Goal: Transaction & Acquisition: Book appointment/travel/reservation

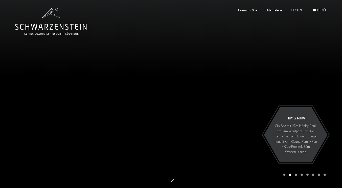
click at [314, 12] on div "Menü" at bounding box center [319, 10] width 13 height 5
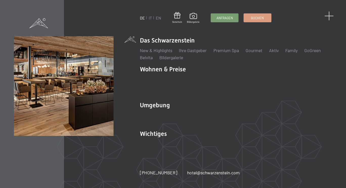
click at [332, 17] on span at bounding box center [329, 15] width 9 height 9
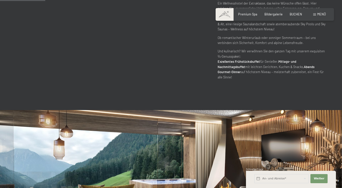
scroll to position [506, 0]
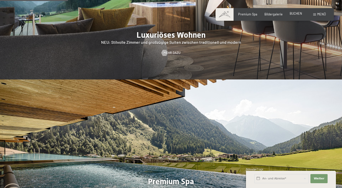
click at [290, 15] on span "BUCHEN" at bounding box center [296, 13] width 12 height 4
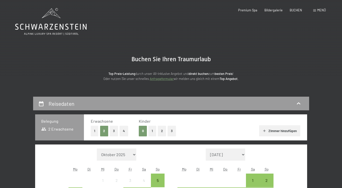
click at [148, 136] on button "1" at bounding box center [152, 131] width 8 height 10
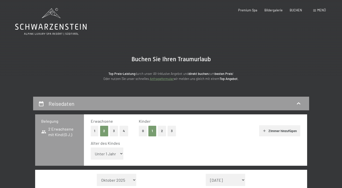
click at [106, 160] on select "Unter 1 Jahr 1 Jahr 2 Jahre 3 Jahre 4 Jahre 5 Jahre 6 Jahre 7 Jahre 8 Jahre 9 J…" at bounding box center [107, 153] width 33 height 12
select select "5"
click at [91, 157] on select "Unter 1 Jahr 1 Jahr 2 Jahre 3 Jahre 4 Jahre 5 Jahre 6 Jahre 7 Jahre 8 Jahre 9 J…" at bounding box center [107, 153] width 33 height 12
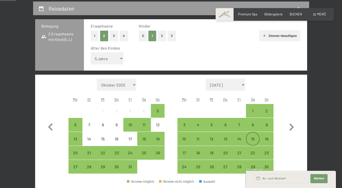
scroll to position [101, 0]
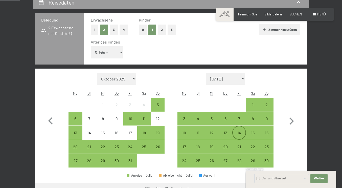
click at [237, 143] on div "14" at bounding box center [239, 137] width 13 height 13
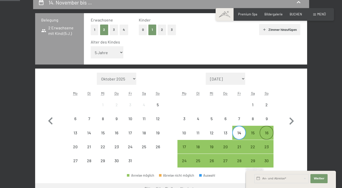
click at [268, 142] on div "16" at bounding box center [266, 137] width 13 height 13
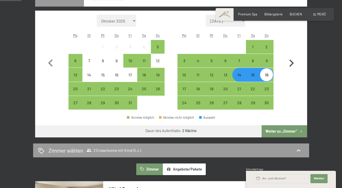
scroll to position [177, 0]
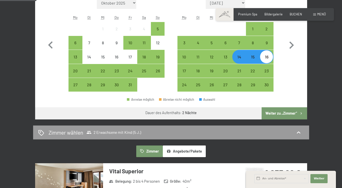
click at [294, 119] on button "Weiter zu „Zimmer“" at bounding box center [284, 113] width 45 height 12
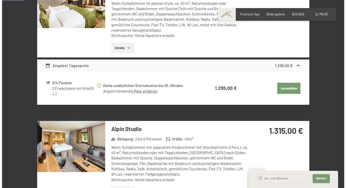
scroll to position [106, 0]
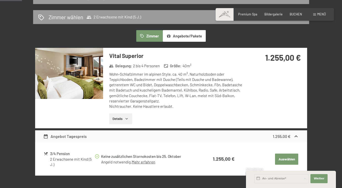
click at [321, 15] on span "Menü" at bounding box center [321, 14] width 9 height 4
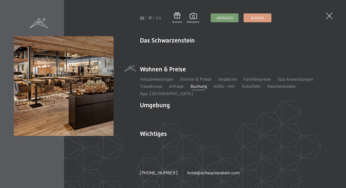
click at [150, 18] on link "IT" at bounding box center [150, 17] width 3 height 5
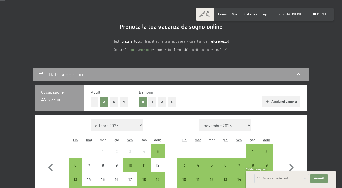
scroll to position [51, 0]
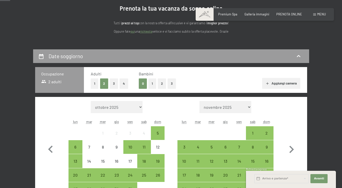
click at [148, 89] on button "1" at bounding box center [152, 83] width 8 height 10
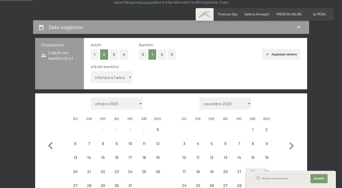
scroll to position [101, 0]
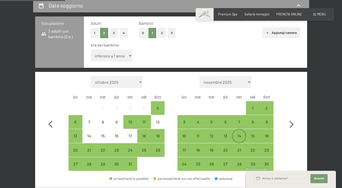
click at [238, 146] on div "14" at bounding box center [239, 140] width 13 height 13
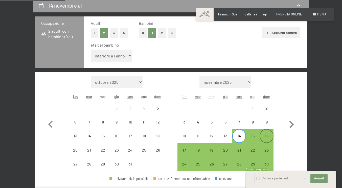
click at [271, 145] on div "16" at bounding box center [266, 140] width 13 height 13
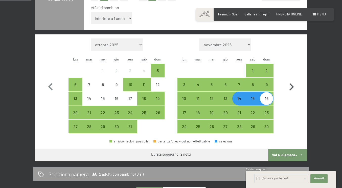
scroll to position [152, 0]
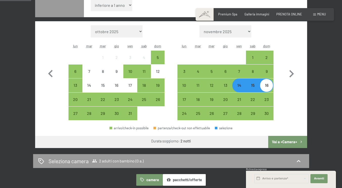
click at [298, 148] on button "Vai a «Camera»" at bounding box center [287, 142] width 39 height 12
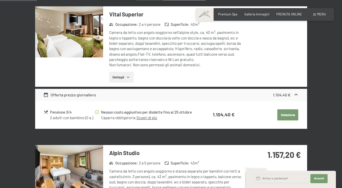
scroll to position [160, 0]
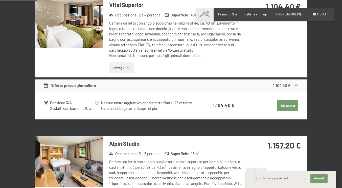
click at [127, 69] on icon "button" at bounding box center [128, 67] width 2 height 1
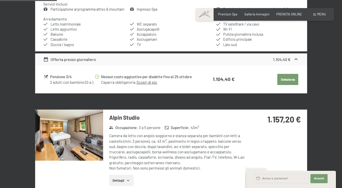
scroll to position [110, 0]
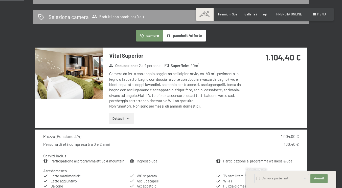
click at [88, 85] on img at bounding box center [69, 73] width 68 height 51
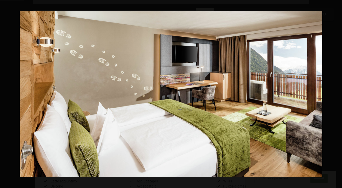
click at [338, 93] on button "button" at bounding box center [334, 93] width 18 height 25
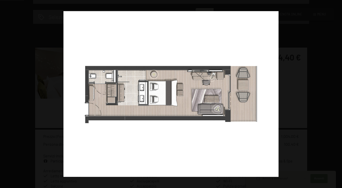
click at [338, 93] on button "button" at bounding box center [334, 93] width 18 height 25
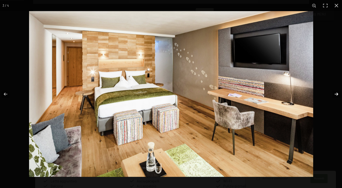
click at [336, 92] on button "button" at bounding box center [334, 93] width 18 height 25
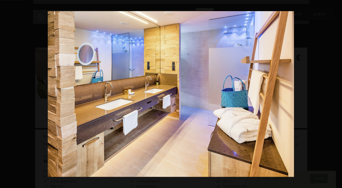
click at [336, 92] on button "button" at bounding box center [334, 93] width 18 height 25
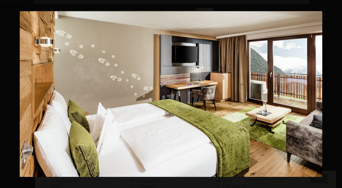
click at [336, 92] on button "button" at bounding box center [334, 93] width 18 height 25
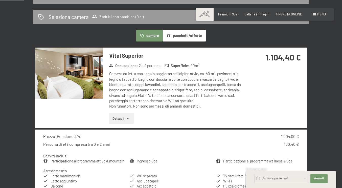
click at [0, 0] on button "button" at bounding box center [0, 0] width 0 height 0
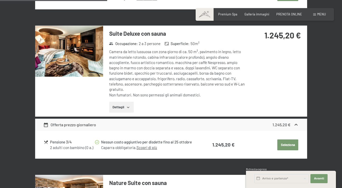
scroll to position [489, 0]
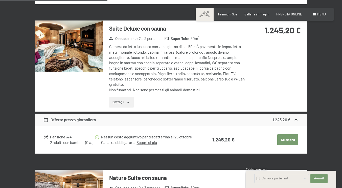
click at [64, 51] on img at bounding box center [69, 45] width 68 height 51
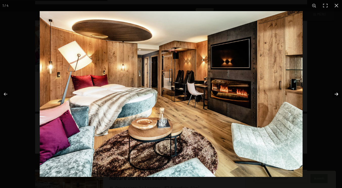
click at [338, 94] on button "button" at bounding box center [334, 93] width 18 height 25
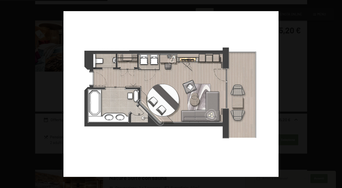
click at [338, 94] on button "button" at bounding box center [334, 93] width 18 height 25
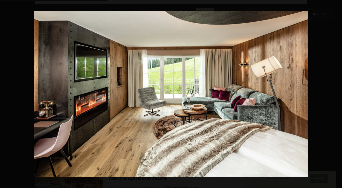
click at [338, 94] on button "button" at bounding box center [334, 93] width 18 height 25
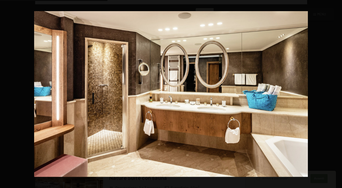
click at [338, 94] on button "button" at bounding box center [334, 93] width 18 height 25
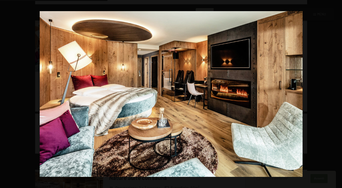
click at [338, 94] on button "button" at bounding box center [334, 93] width 18 height 25
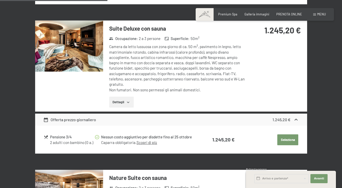
click at [0, 0] on button "button" at bounding box center [0, 0] width 0 height 0
click at [126, 100] on icon "button" at bounding box center [128, 102] width 4 height 4
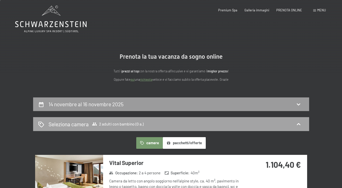
scroll to position [0, 0]
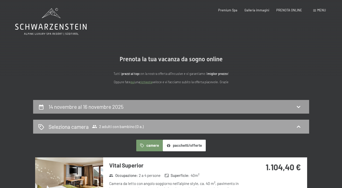
click at [302, 130] on icon at bounding box center [299, 127] width 6 height 6
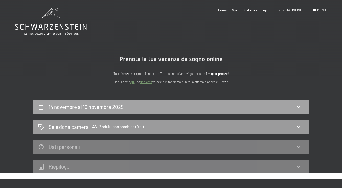
click at [118, 110] on div "14 novembre al 16 novembre 2025" at bounding box center [171, 106] width 266 height 7
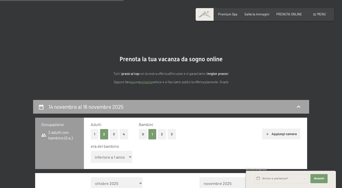
scroll to position [110, 0]
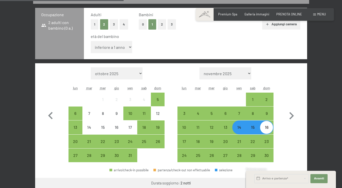
click at [112, 53] on select "inferiore a 1 anno 1 anno 2 anni 3 anni 4 anni 5 anni 6 anni 7 anni 8 anni 9 an…" at bounding box center [112, 47] width 42 height 12
select select "5"
click at [91, 51] on select "inferiore a 1 anno 1 anno 2 anni 3 anni 4 anni 5 anni 6 anni 7 anni 8 anni 9 an…" at bounding box center [112, 47] width 42 height 12
click at [239, 137] on div "14" at bounding box center [239, 131] width 13 height 13
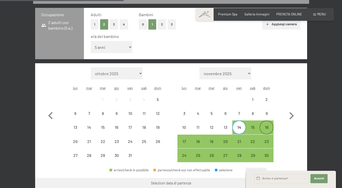
click at [268, 138] on div "16" at bounding box center [266, 131] width 13 height 13
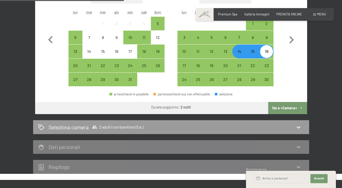
click at [305, 114] on button "Vai a «Camera»" at bounding box center [287, 108] width 39 height 12
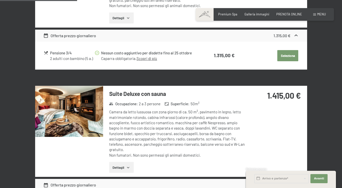
scroll to position [363, 0]
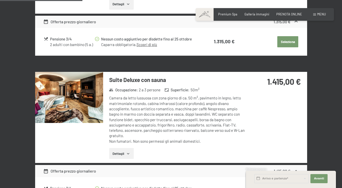
click at [117, 153] on button "Dettagli" at bounding box center [121, 153] width 25 height 11
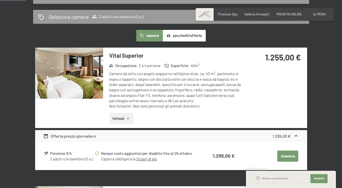
scroll to position [135, 0]
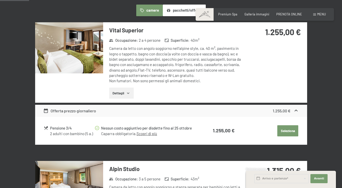
click at [298, 136] on button "Seleziona" at bounding box center [288, 130] width 21 height 11
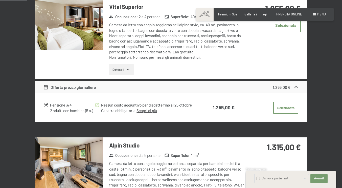
scroll to position [160, 0]
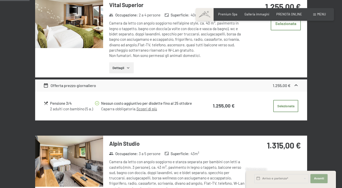
click at [321, 178] on span "Avanti" at bounding box center [319, 179] width 10 height 4
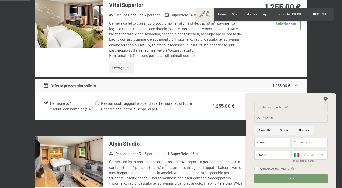
click at [325, 99] on icon at bounding box center [326, 99] width 4 height 4
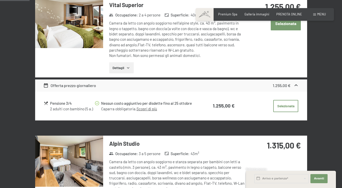
click at [301, 30] on button "Selezionata" at bounding box center [286, 23] width 30 height 14
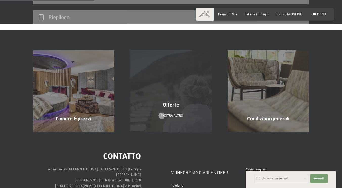
scroll to position [23, 0]
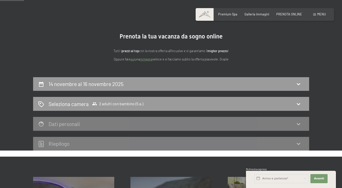
click at [295, 127] on div "Dati personali" at bounding box center [171, 123] width 266 height 7
click at [302, 107] on icon at bounding box center [299, 104] width 6 height 6
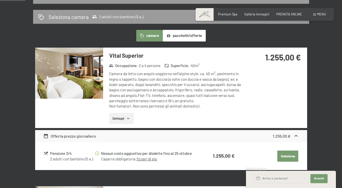
scroll to position [135, 0]
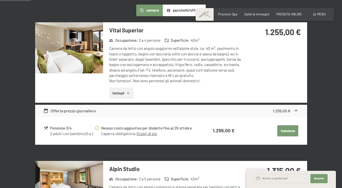
click at [298, 136] on button "Seleziona" at bounding box center [288, 130] width 21 height 11
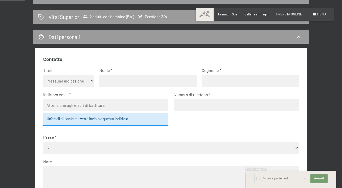
click at [71, 87] on select "Nessuna indicazione Sig.ra Sig." at bounding box center [68, 81] width 51 height 12
select select "m"
click at [43, 84] on select "Nessuna indicazione Sig.ra Sig." at bounding box center [68, 81] width 51 height 12
click at [99, 87] on input "text" at bounding box center [147, 81] width 97 height 12
type input "[PERSON_NAME]"
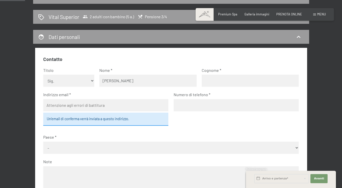
type input "Rubini"
type input "[EMAIL_ADDRESS][DOMAIN_NAME]"
type input "3471531760"
select select "ITA"
click at [141, 126] on div "Un’email di conferma verrà inviata a questo indirizzo." at bounding box center [105, 119] width 125 height 13
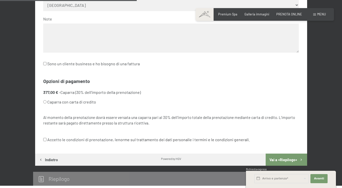
scroll to position [262, 0]
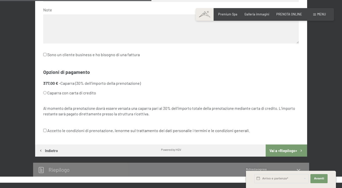
click at [43, 94] on input "Caparra con carta di credito" at bounding box center [44, 92] width 3 height 3
radio input "true"
click at [43, 132] on input "Accetto le condizioni di prenotazione, le norme sul trattamento dei dati person…" at bounding box center [44, 130] width 3 height 3
checkbox input "true"
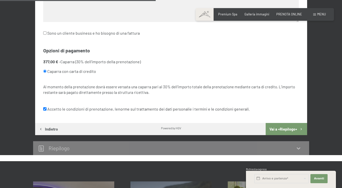
scroll to position [312, 0]
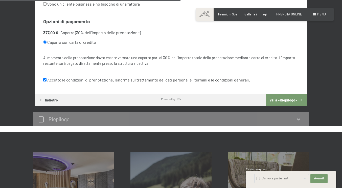
click at [306, 106] on button "Vai a «Riepilogo»" at bounding box center [286, 100] width 41 height 12
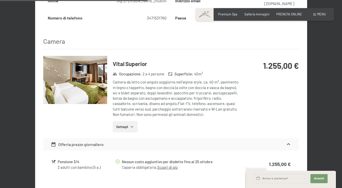
scroll to position [227, 0]
click at [74, 88] on img at bounding box center [75, 80] width 64 height 48
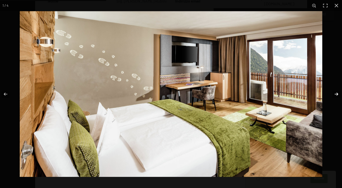
click at [338, 93] on button "button" at bounding box center [334, 93] width 18 height 25
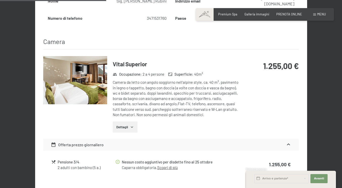
click at [0, 0] on button "button" at bounding box center [0, 0] width 0 height 0
